Goal: Communication & Community: Answer question/provide support

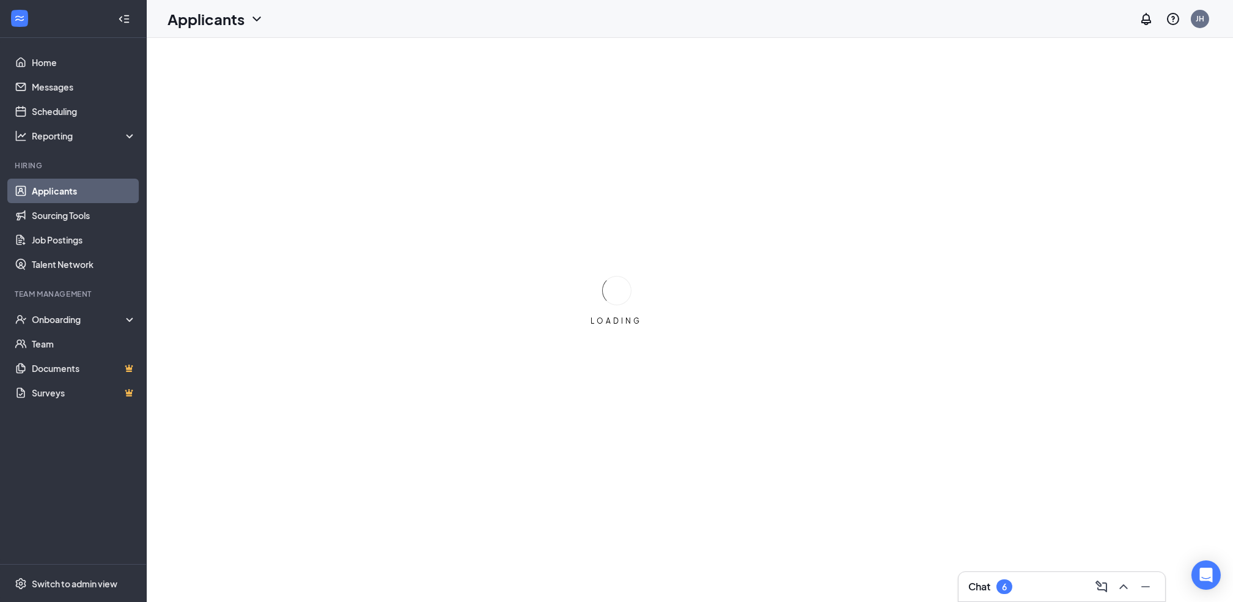
click at [1037, 589] on div "Chat 6" at bounding box center [1062, 587] width 187 height 20
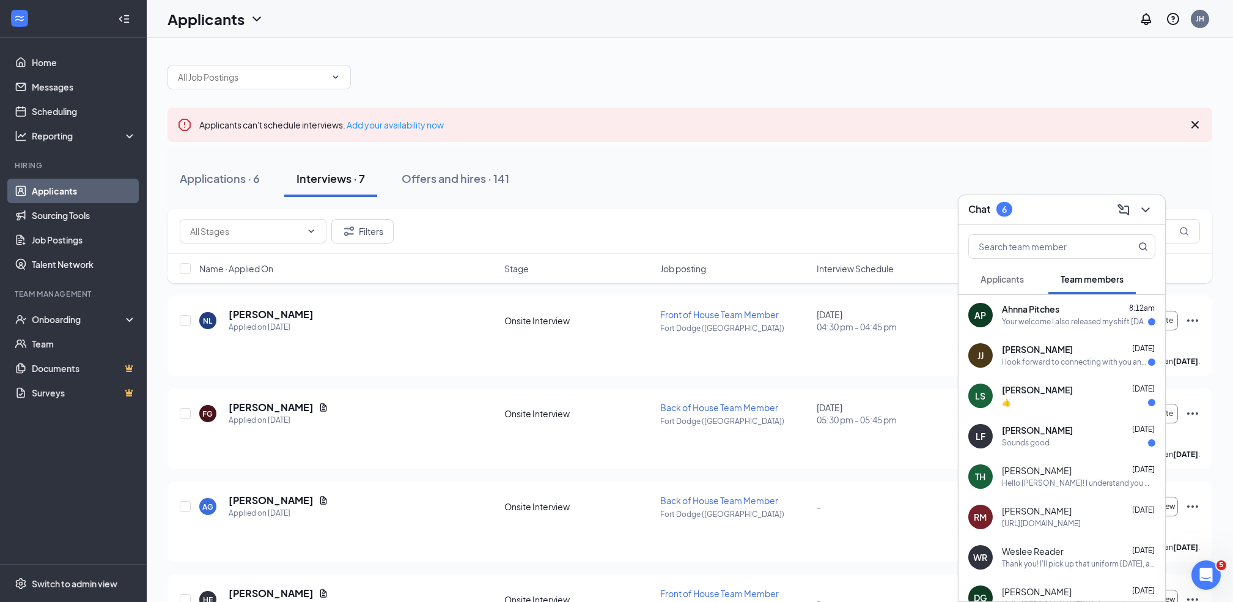
click at [1054, 509] on div "[PERSON_NAME] [DATE]" at bounding box center [1078, 511] width 153 height 12
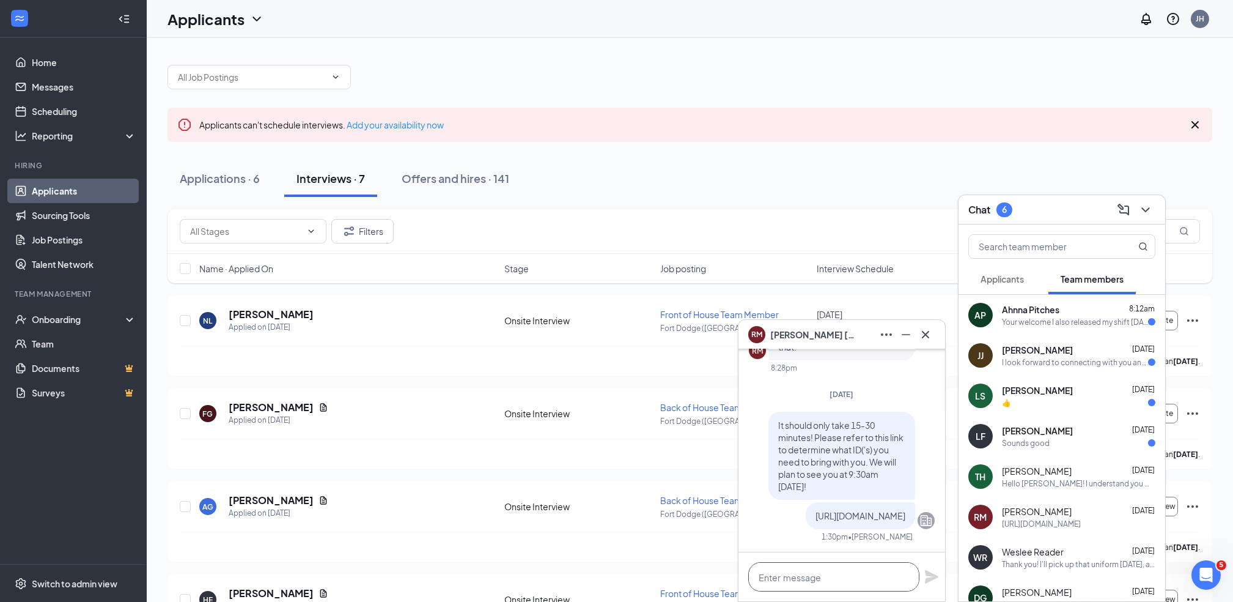
click at [835, 578] on textarea at bounding box center [833, 576] width 171 height 29
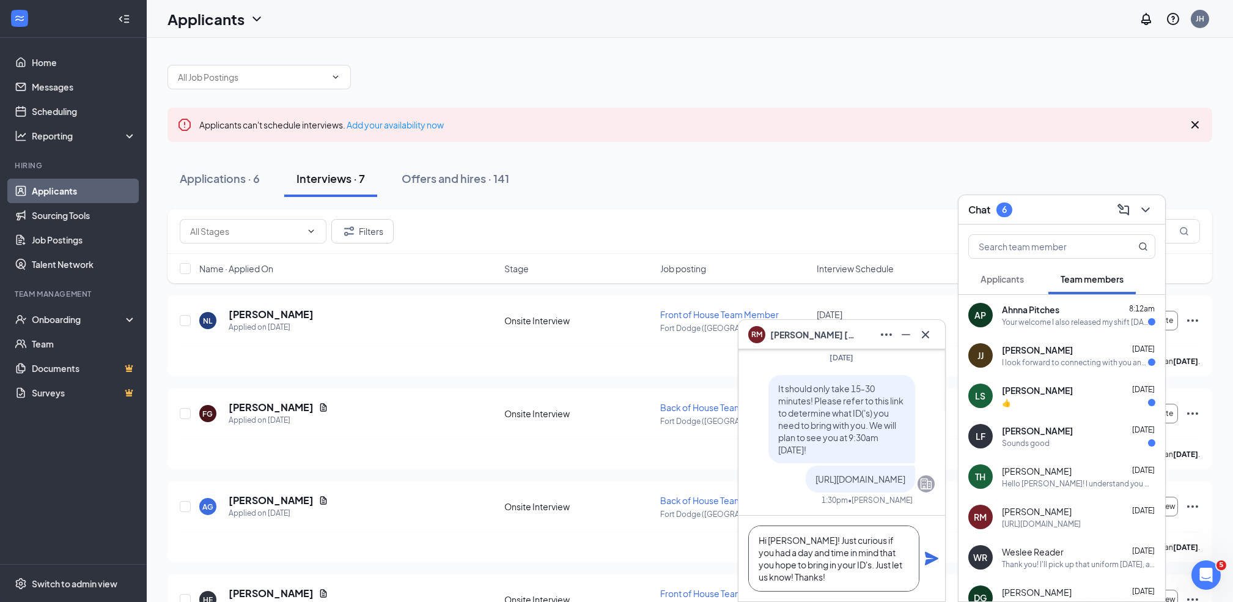
type textarea "Hi [PERSON_NAME]! Just curious if you had a day and time in mind that you hope …"
click at [932, 561] on icon "Plane" at bounding box center [931, 558] width 13 height 13
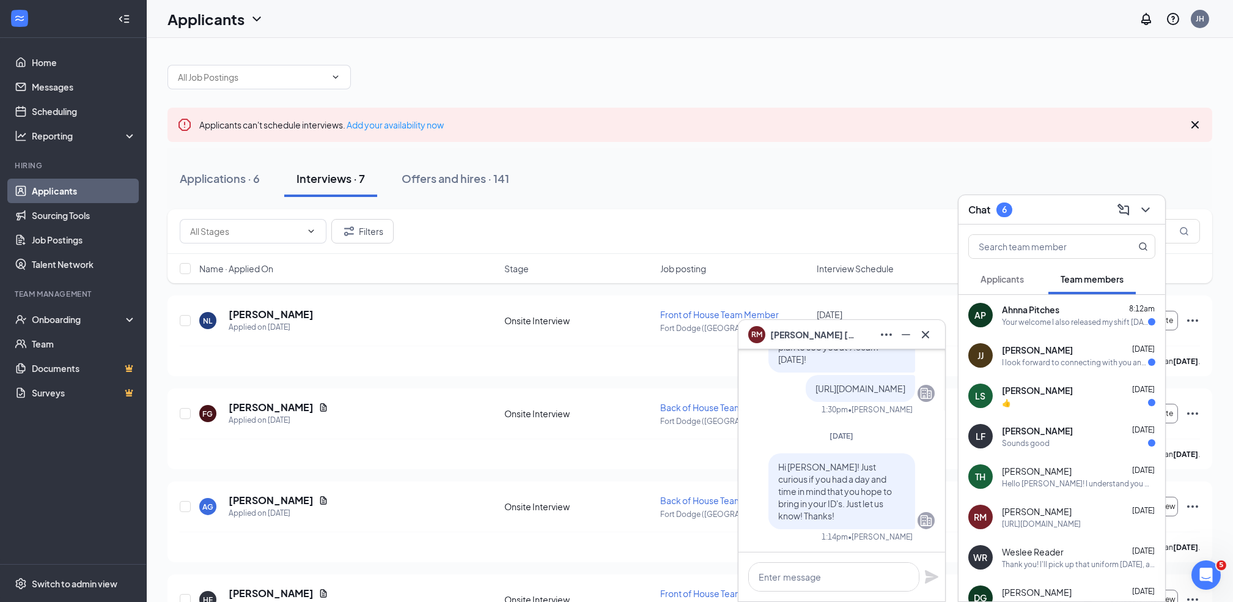
scroll to position [0, 0]
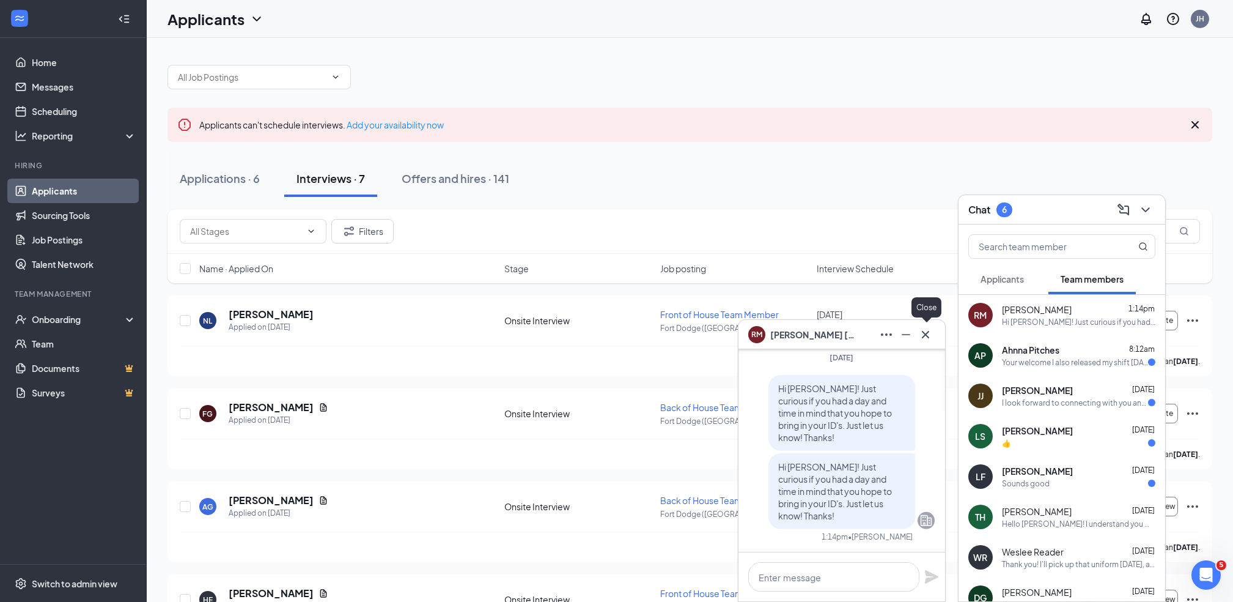
click at [932, 336] on icon "Cross" at bounding box center [925, 334] width 15 height 15
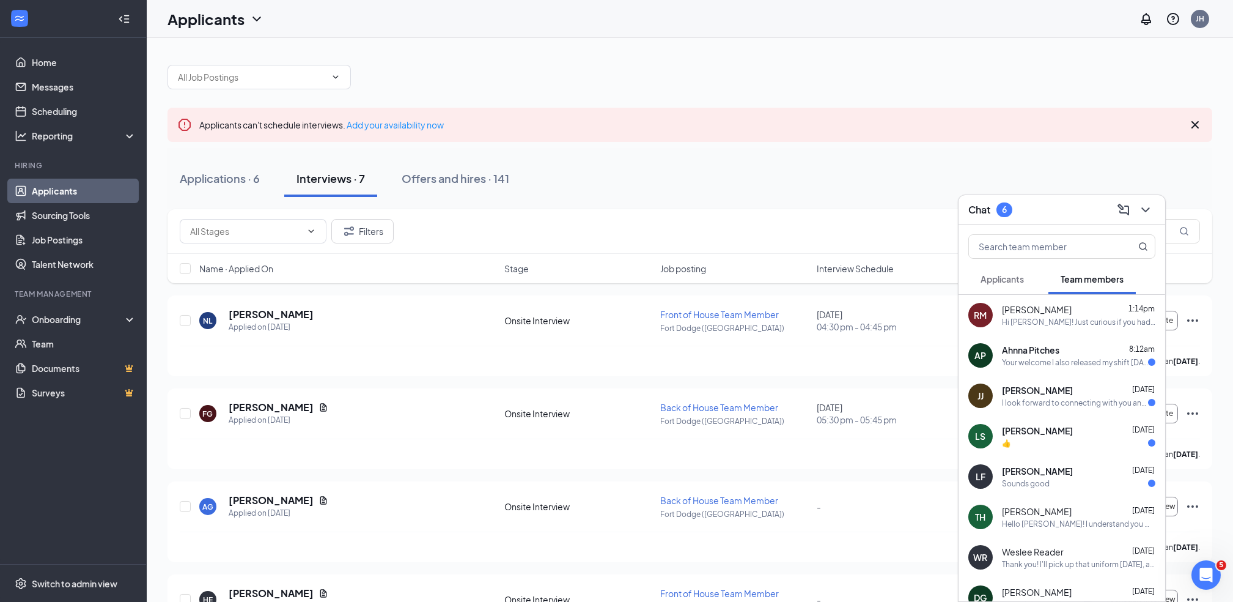
click at [1051, 357] on div "Your welcome I also released my shift [DATE]" at bounding box center [1075, 362] width 146 height 10
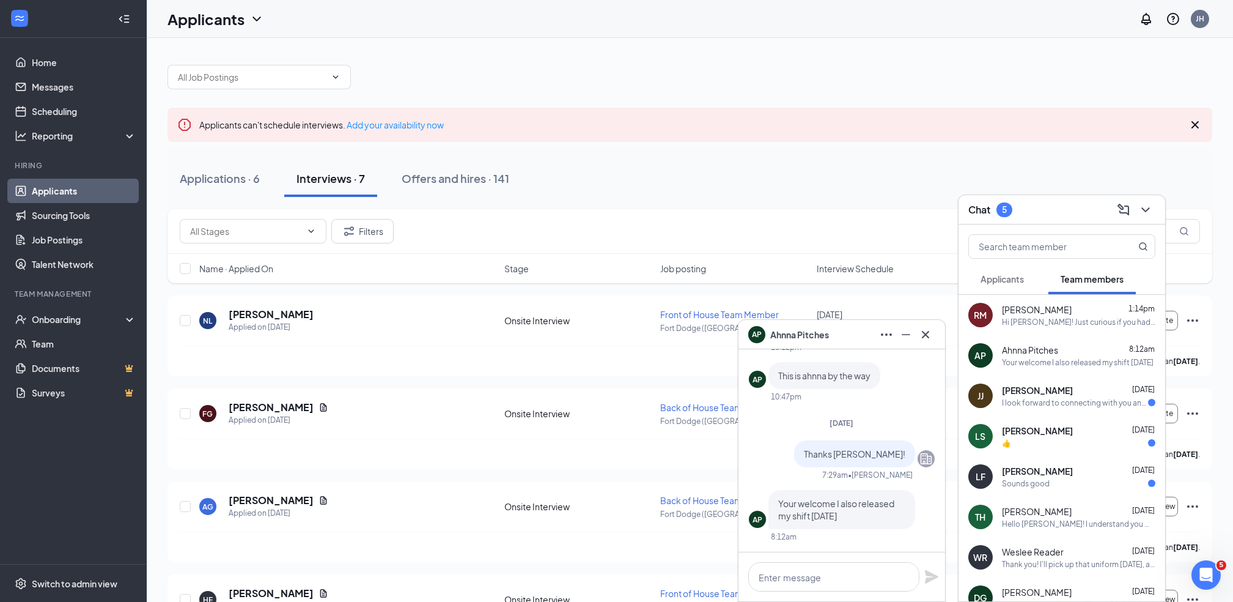
click at [1059, 393] on span "[PERSON_NAME]" at bounding box center [1037, 390] width 71 height 12
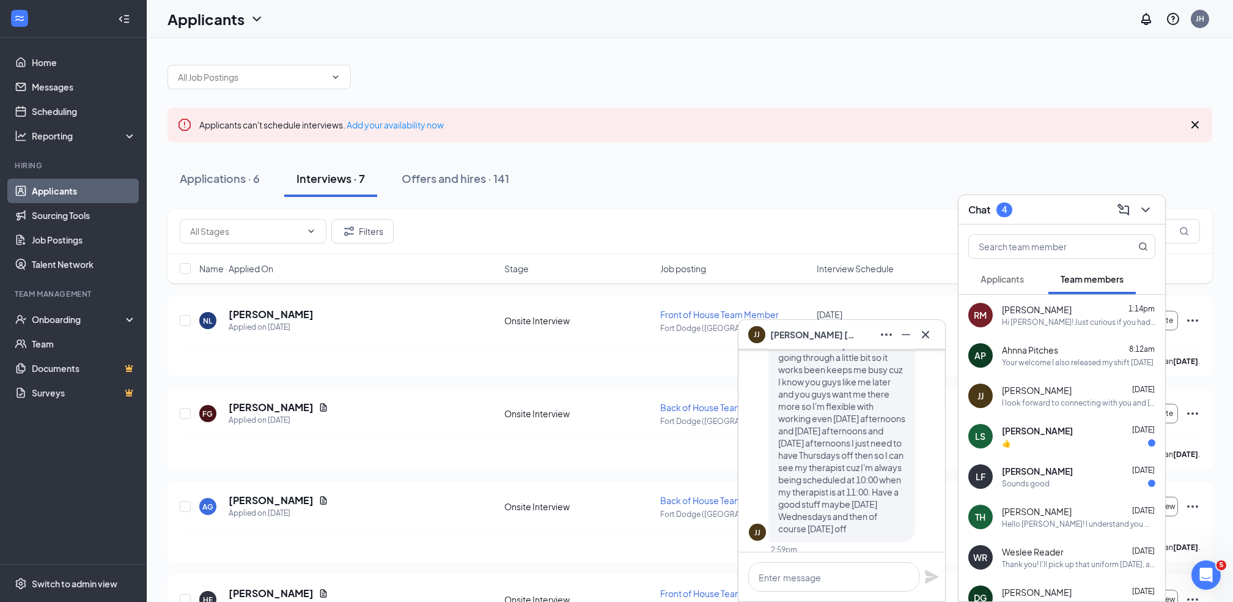
scroll to position [1, 0]
click at [1060, 424] on span "[PERSON_NAME]" at bounding box center [1037, 430] width 71 height 12
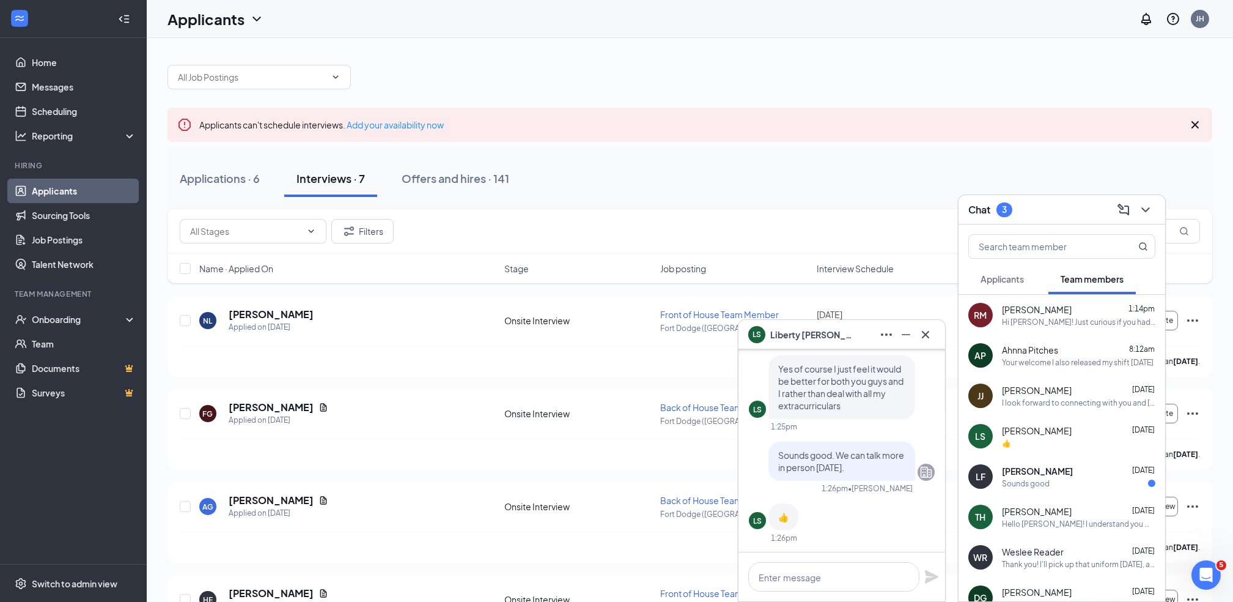
scroll to position [0, 0]
click at [1050, 493] on div "[PERSON_NAME] [DATE] Sounds good" at bounding box center [1062, 476] width 207 height 40
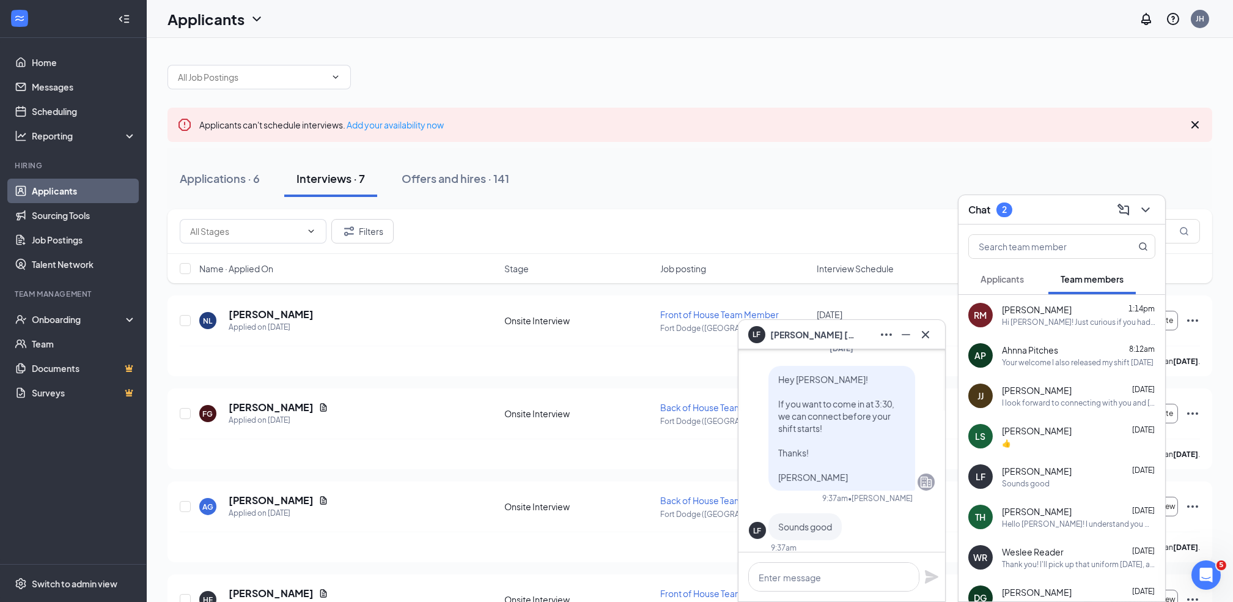
scroll to position [1, 0]
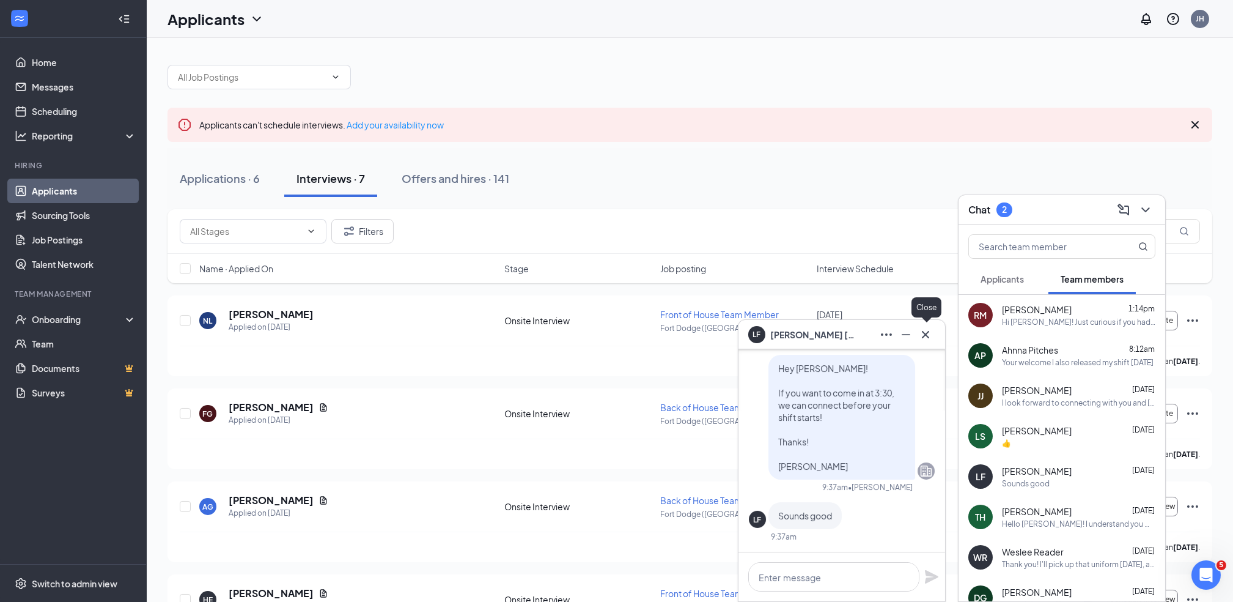
click at [929, 328] on icon "Cross" at bounding box center [925, 334] width 15 height 15
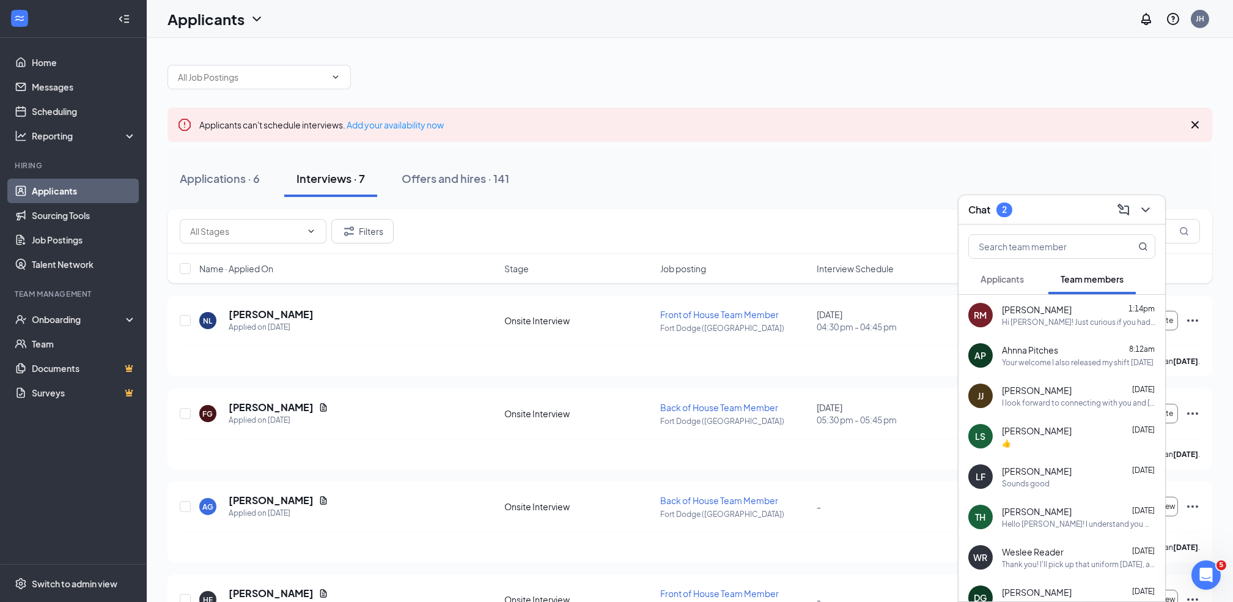
click at [1065, 206] on div "Chat 2" at bounding box center [1062, 209] width 187 height 19
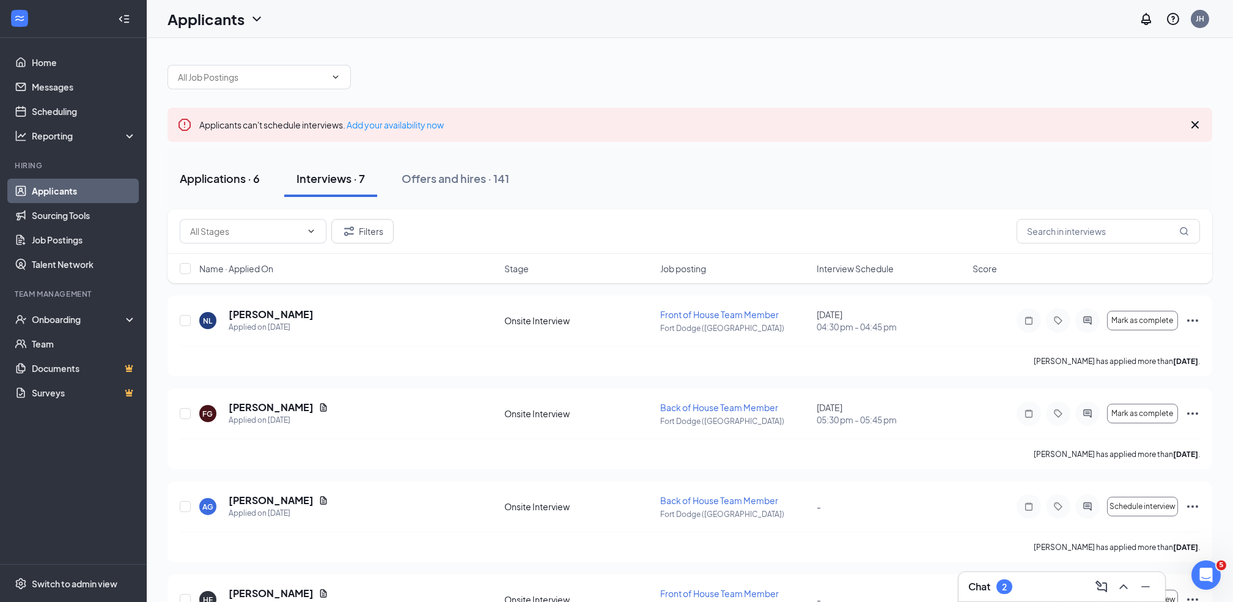
click at [242, 180] on div "Applications · 6" at bounding box center [220, 178] width 80 height 15
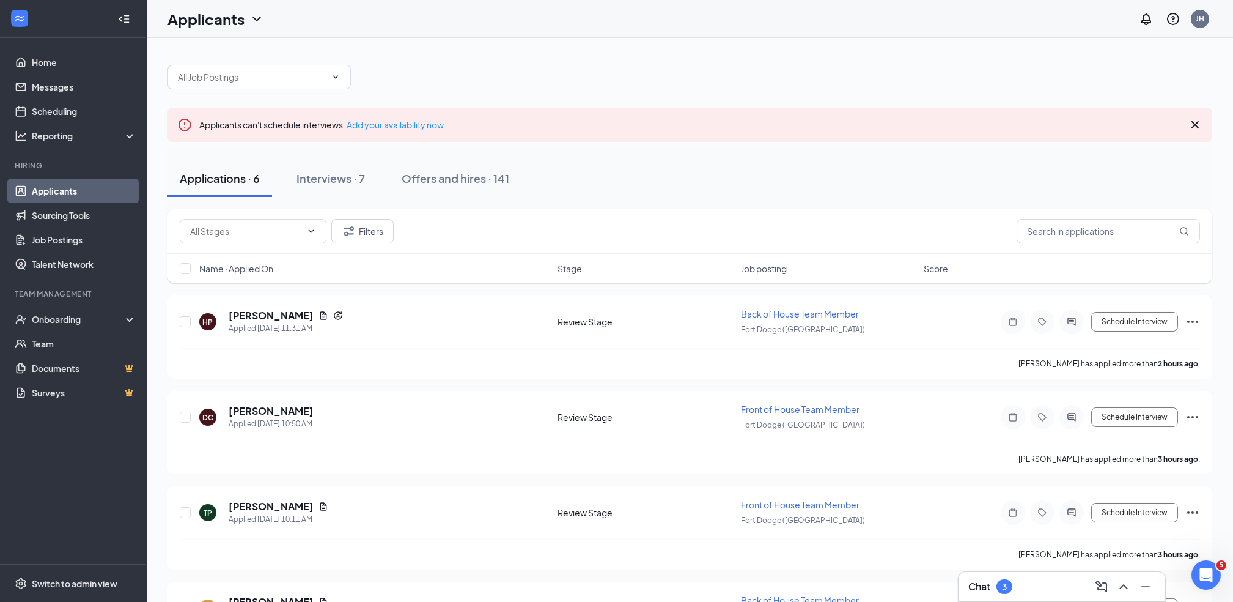
click at [1037, 588] on div "Chat 3" at bounding box center [1062, 587] width 187 height 20
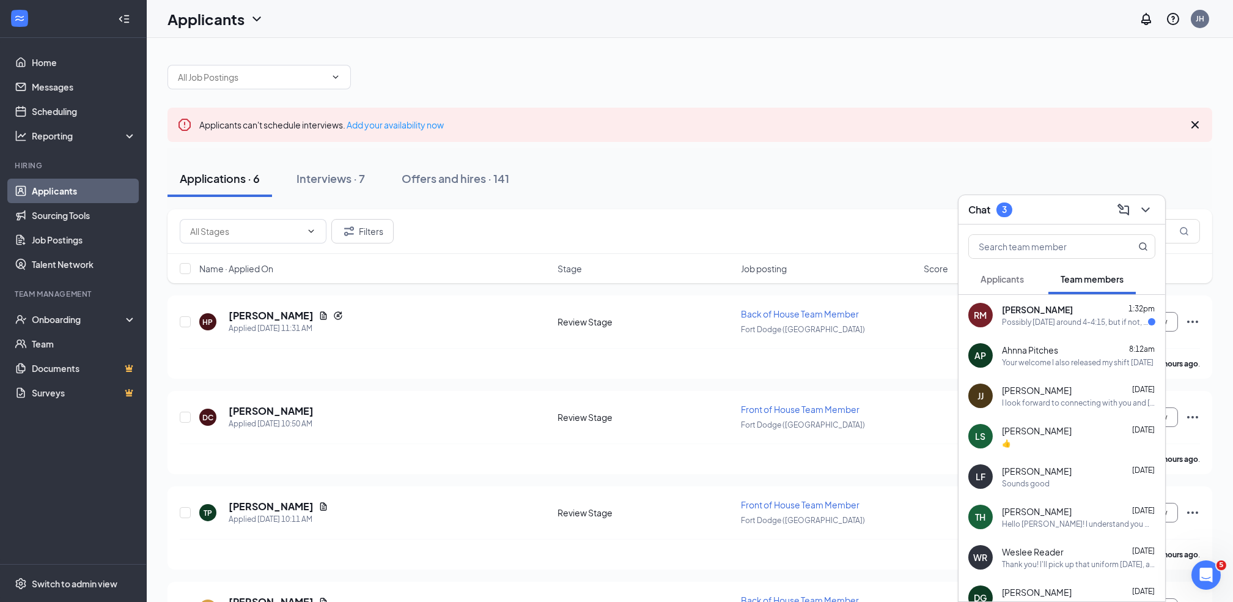
click at [1062, 326] on div "Possibly [DATE] around 4-4:15, but if not, probably [DATE] afternoon I will be …" at bounding box center [1075, 322] width 146 height 10
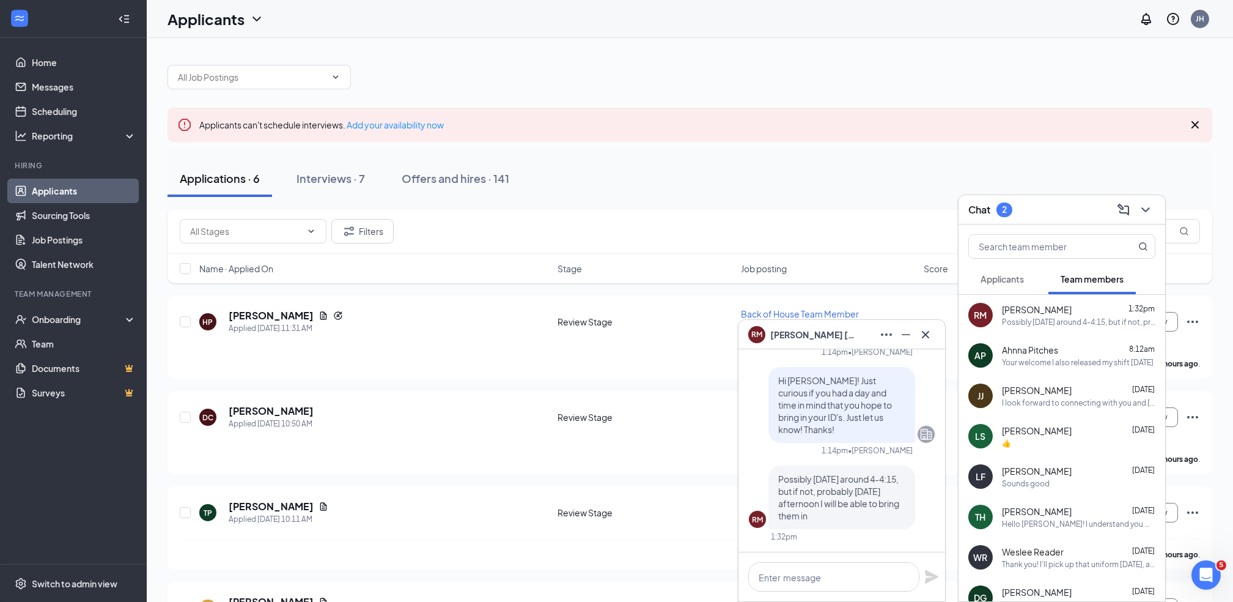
click at [852, 341] on div "RM [PERSON_NAME]" at bounding box center [841, 335] width 187 height 20
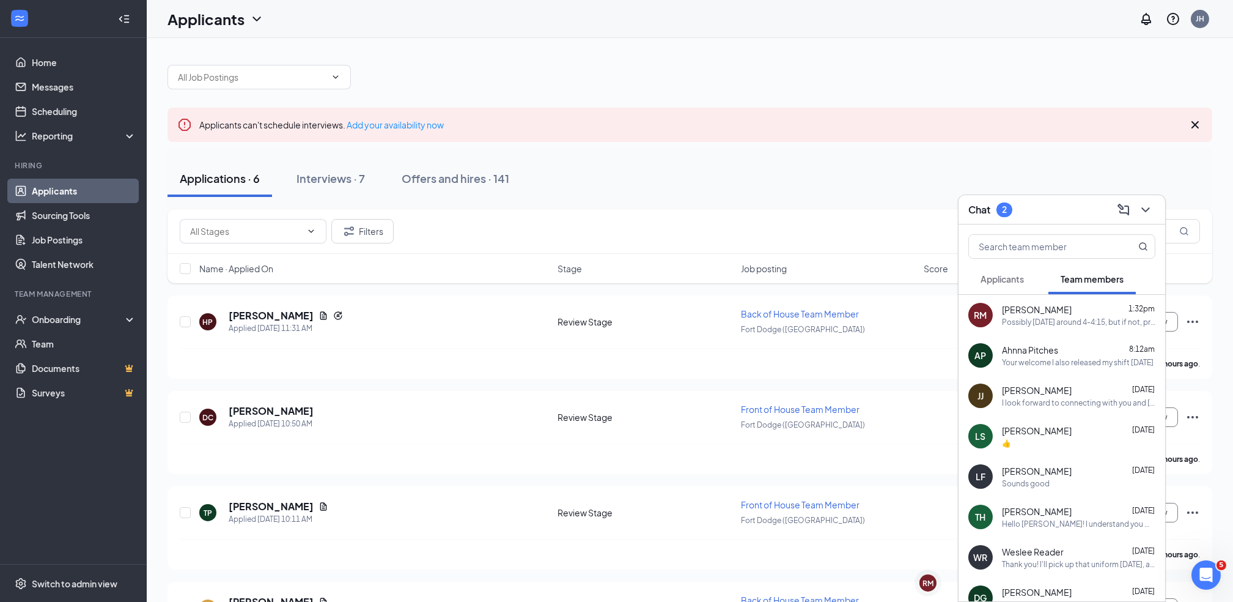
click at [1035, 211] on div "Chat 2" at bounding box center [1062, 209] width 187 height 19
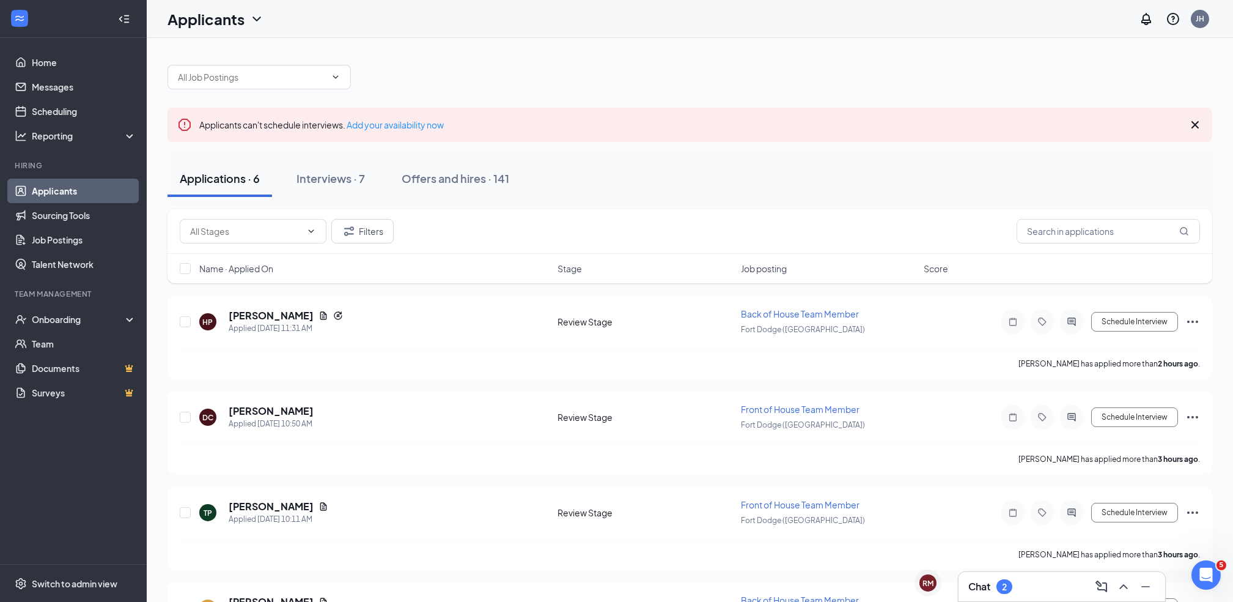
click at [1047, 588] on div "Chat 2" at bounding box center [1062, 587] width 187 height 20
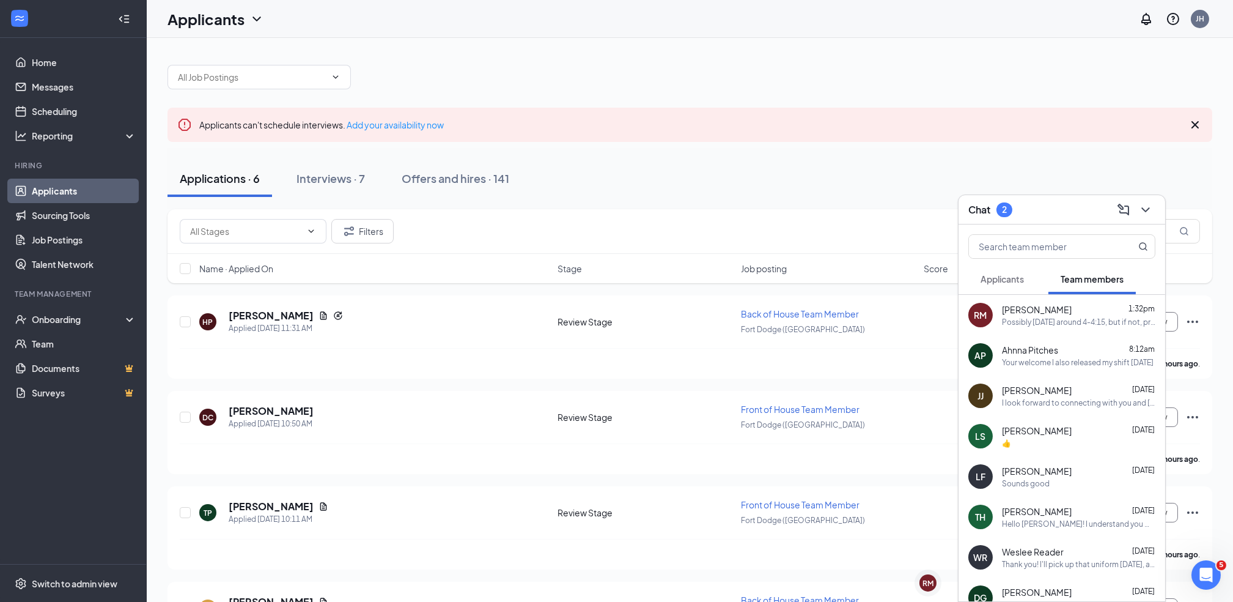
click at [1047, 321] on div "Possibly [DATE] around 4-4:15, but if not, probably [DATE] afternoon I will be …" at bounding box center [1078, 322] width 153 height 10
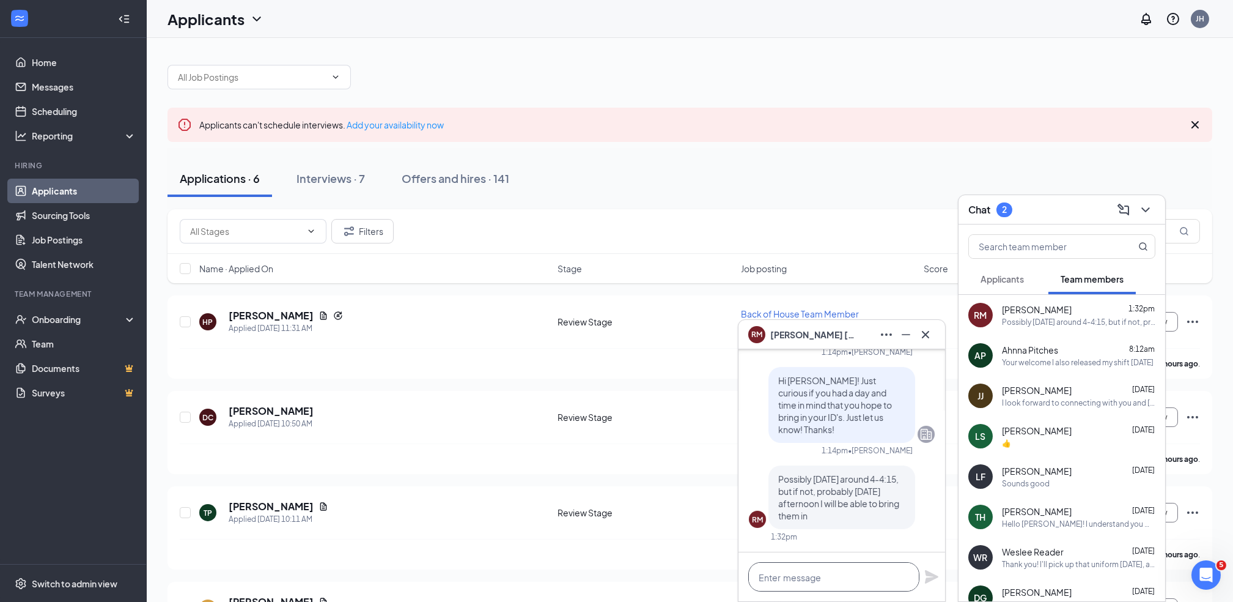
click at [811, 582] on textarea at bounding box center [833, 576] width 171 height 29
type textarea "Sounds good. Thank you!"
click at [932, 583] on icon "Plane" at bounding box center [932, 576] width 15 height 15
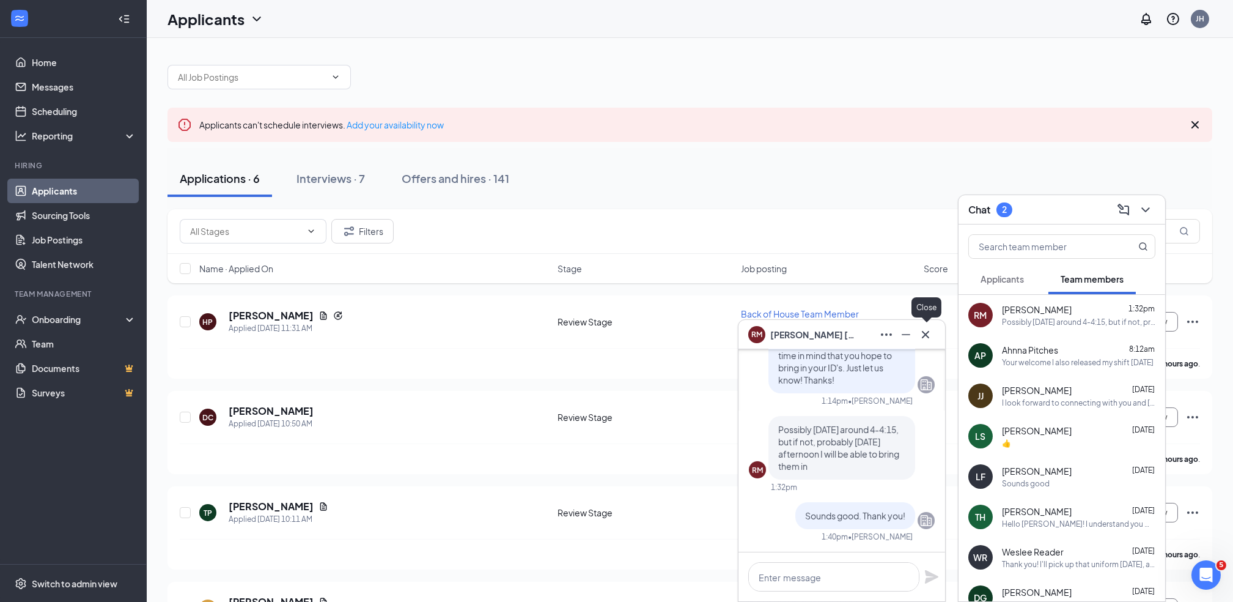
click at [923, 340] on icon "Cross" at bounding box center [925, 334] width 15 height 15
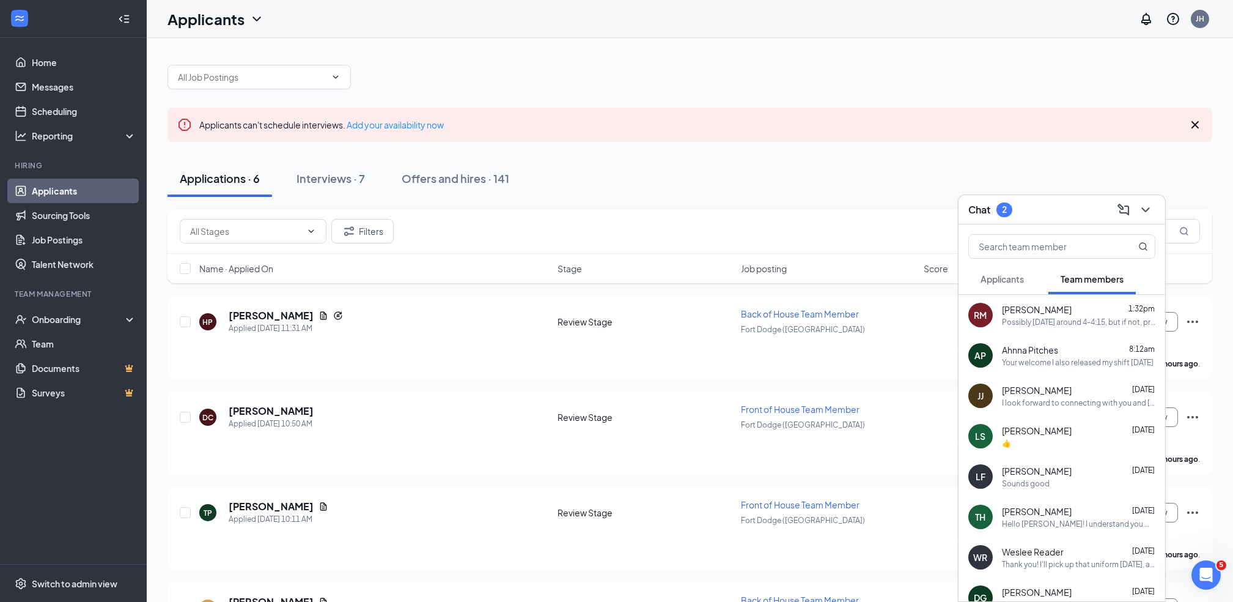
click at [1040, 208] on div "Chat 2" at bounding box center [1062, 209] width 187 height 19
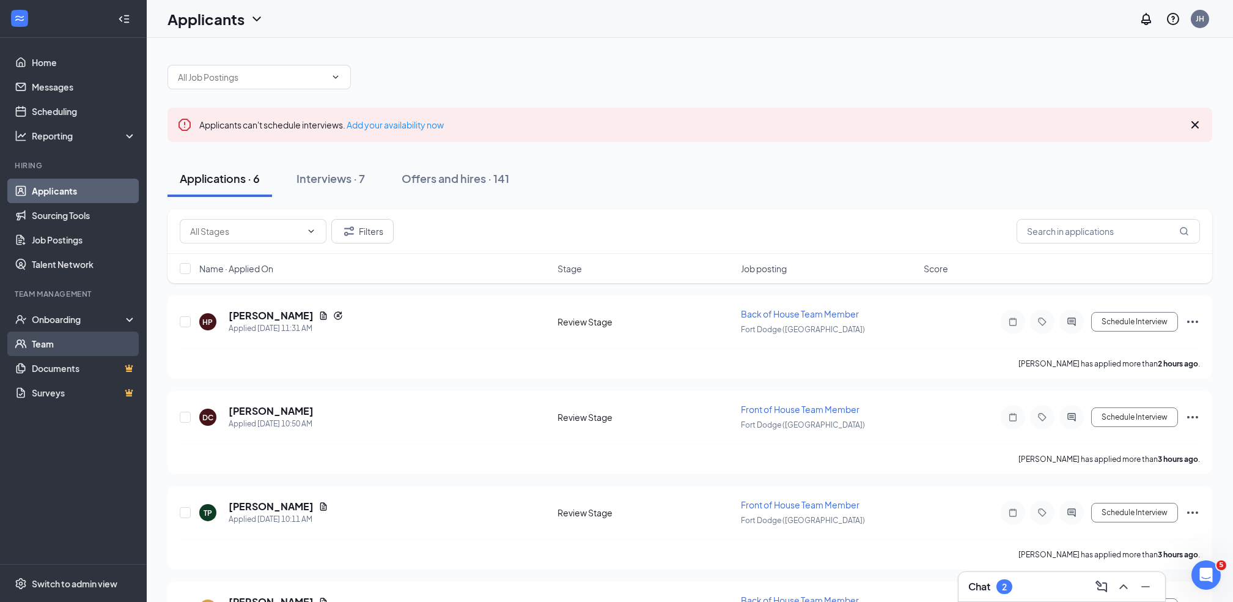
click at [76, 345] on link "Team" at bounding box center [84, 343] width 105 height 24
